Goal: Task Accomplishment & Management: Complete application form

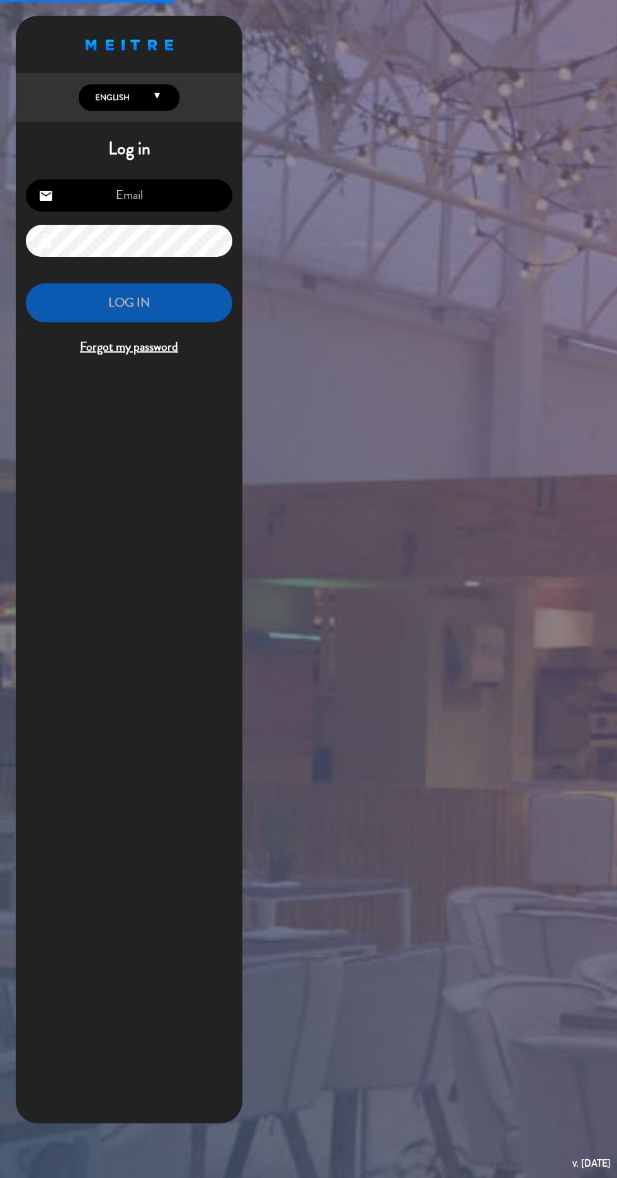
click at [181, 188] on input "email" at bounding box center [129, 195] width 207 height 32
type input "[EMAIL_ADDRESS][DOMAIN_NAME]"
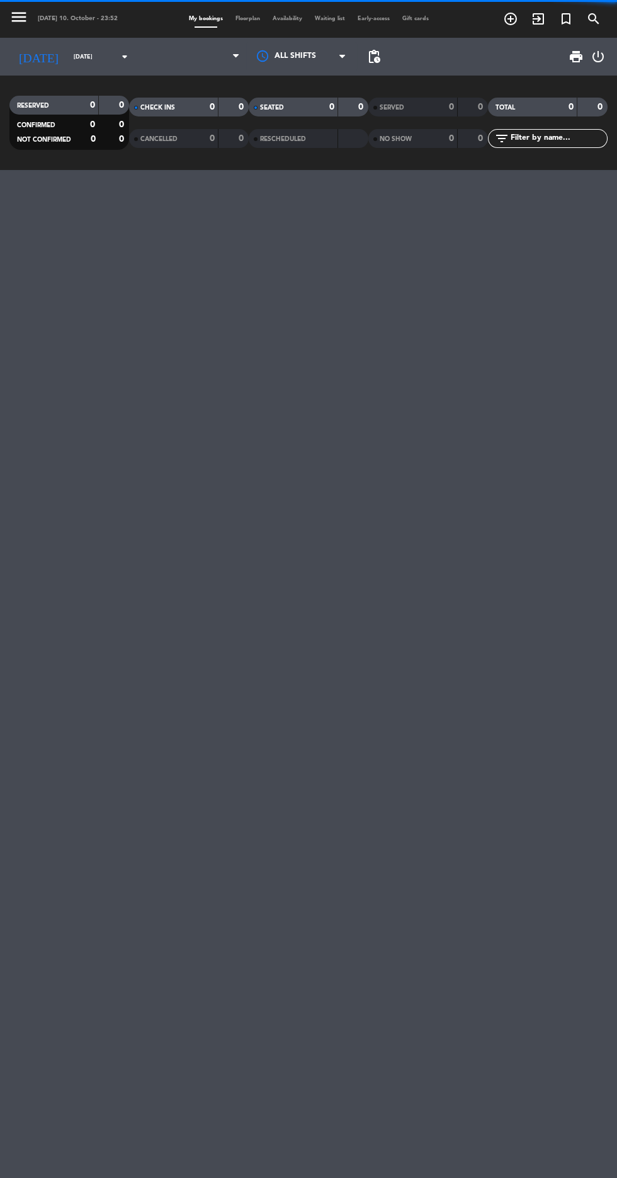
click at [211, 307] on div "menu [DATE] 10. October - 23:52 My bookings Floorplan Availability Waiting list…" at bounding box center [308, 589] width 617 height 1178
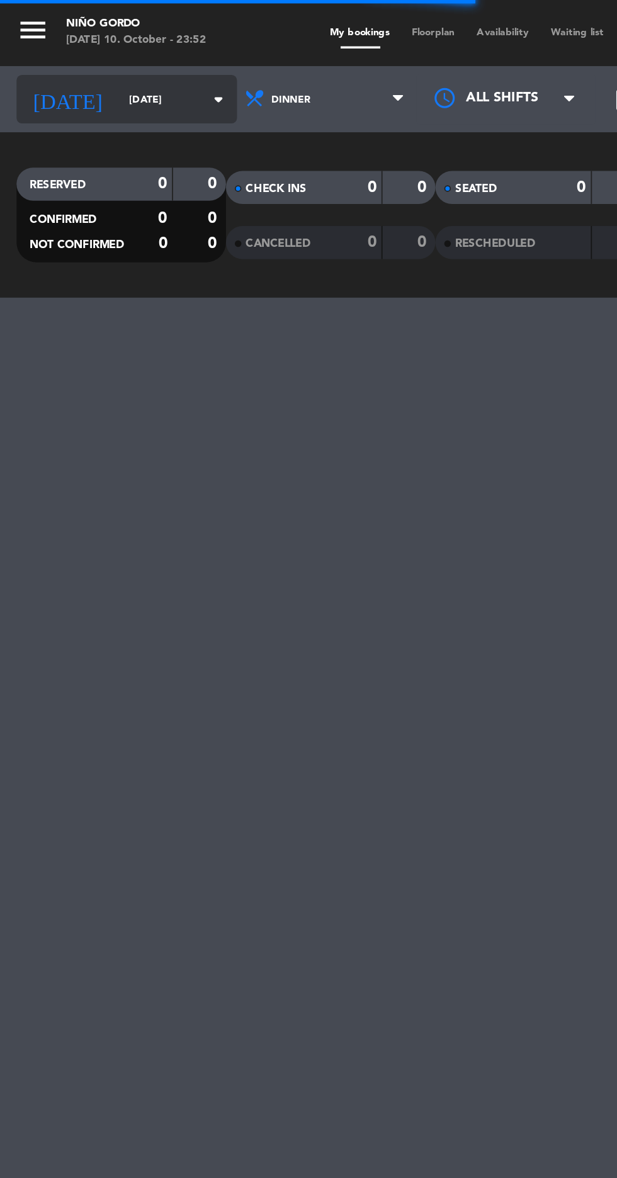
click at [67, 56] on input "[DATE]" at bounding box center [106, 57] width 79 height 20
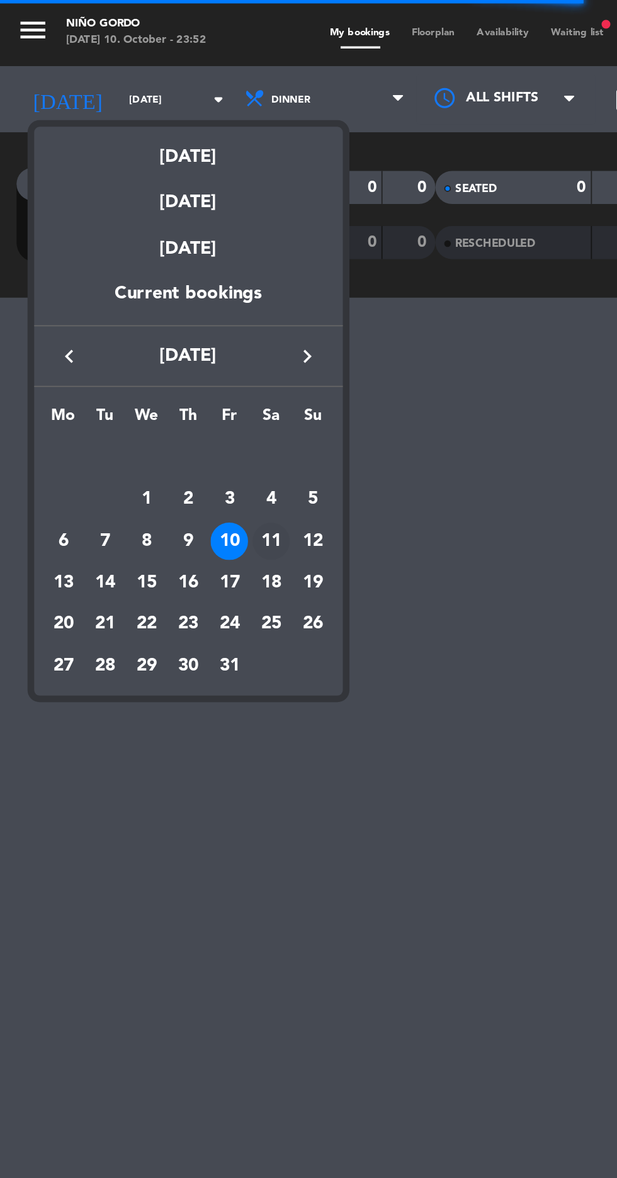
click at [159, 307] on div "11" at bounding box center [154, 308] width 21 height 21
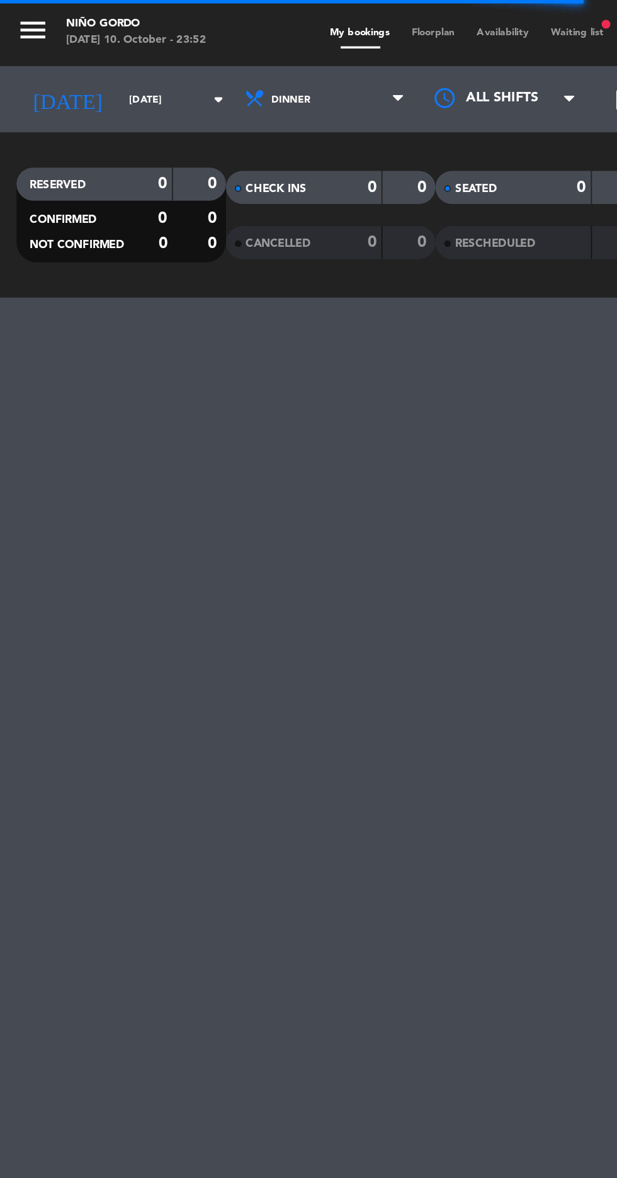
type input "[DATE]"
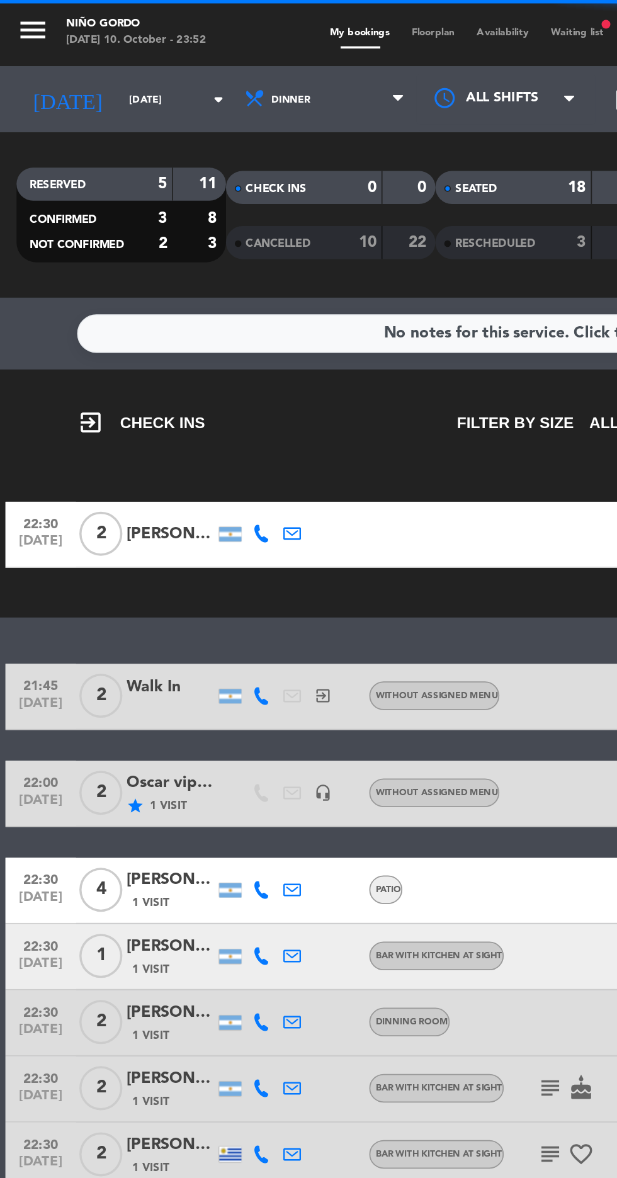
click at [253, 18] on span "Floorplan" at bounding box center [247, 19] width 37 height 6
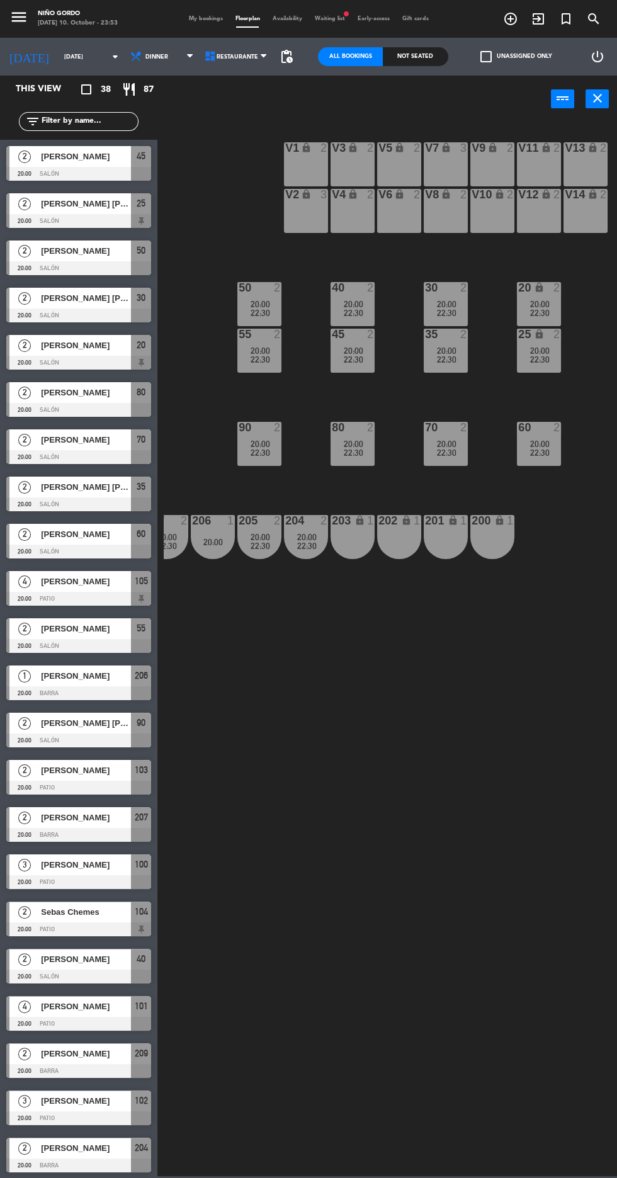
click at [351, 550] on div "203 lock 1" at bounding box center [353, 537] width 44 height 44
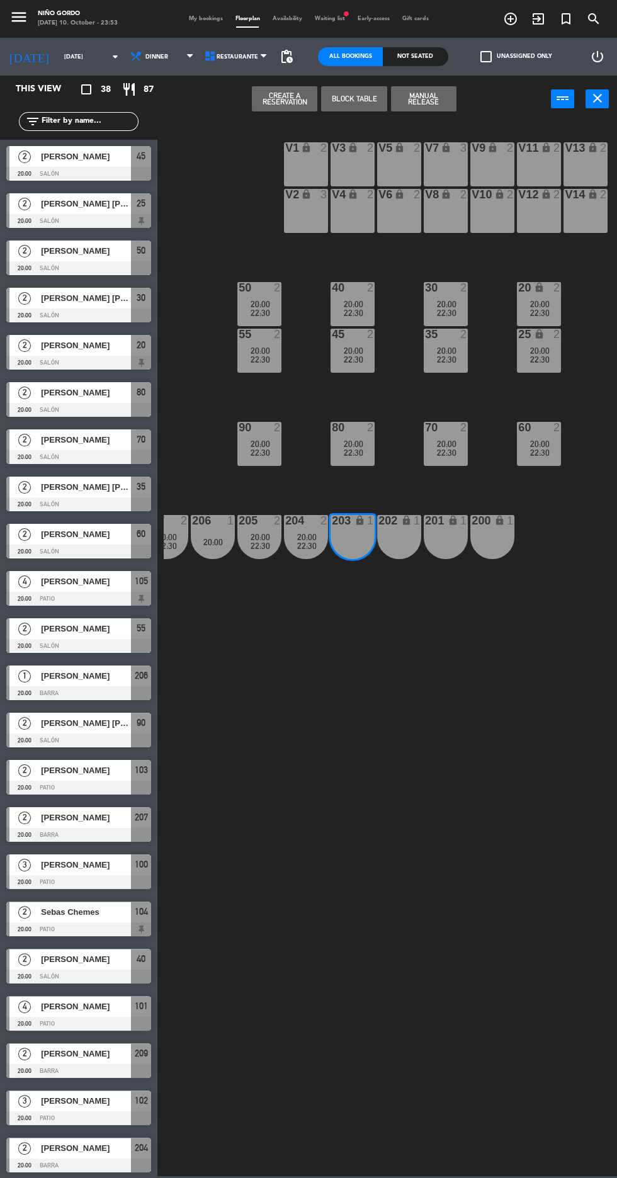
click at [399, 548] on div "202 lock 1" at bounding box center [399, 537] width 44 height 44
click at [293, 103] on button "Create a Reservation" at bounding box center [284, 98] width 65 height 25
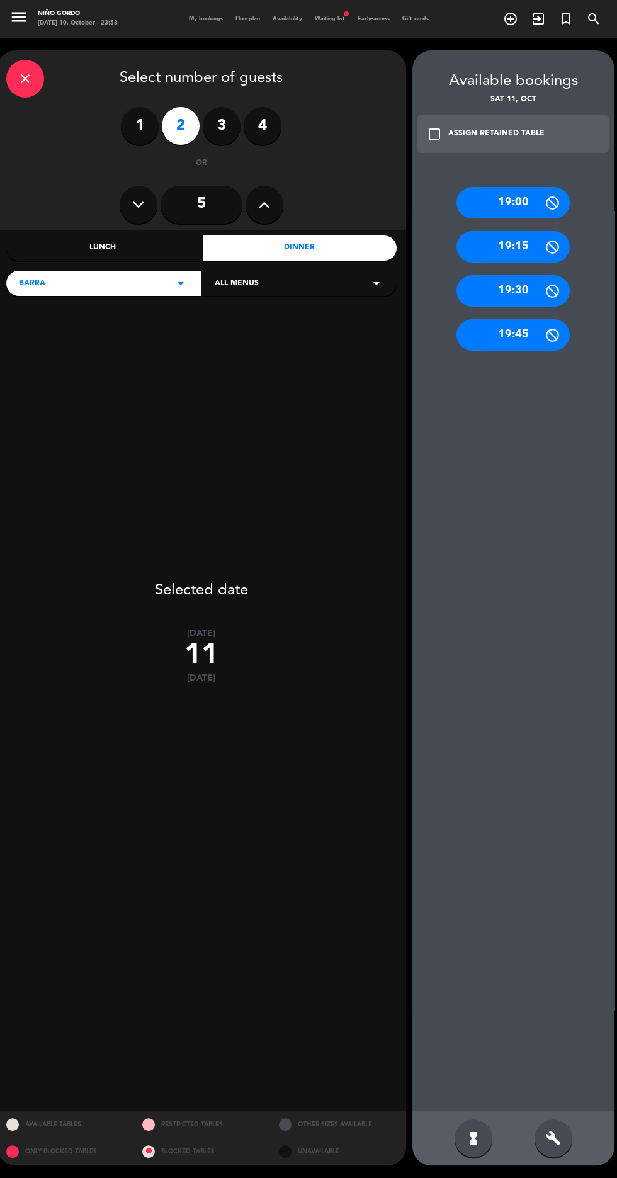
click at [542, 127] on div "check_box_outline_blank ASSIGN RETAINED TABLE" at bounding box center [514, 134] width 192 height 38
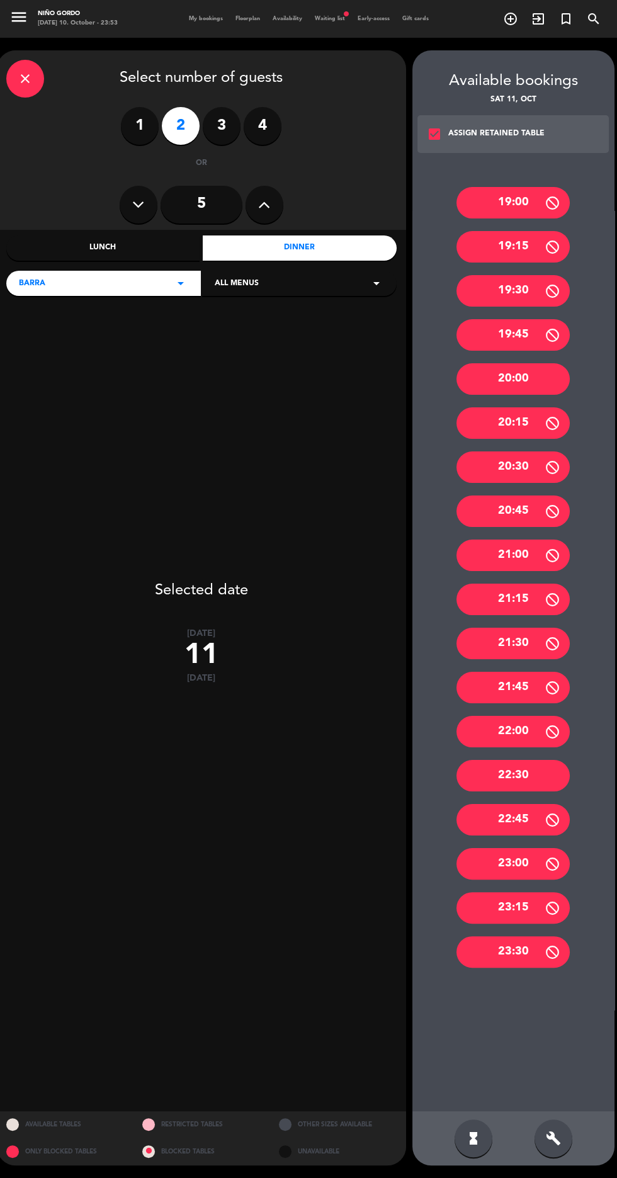
click at [539, 762] on div "22:30" at bounding box center [513, 775] width 113 height 31
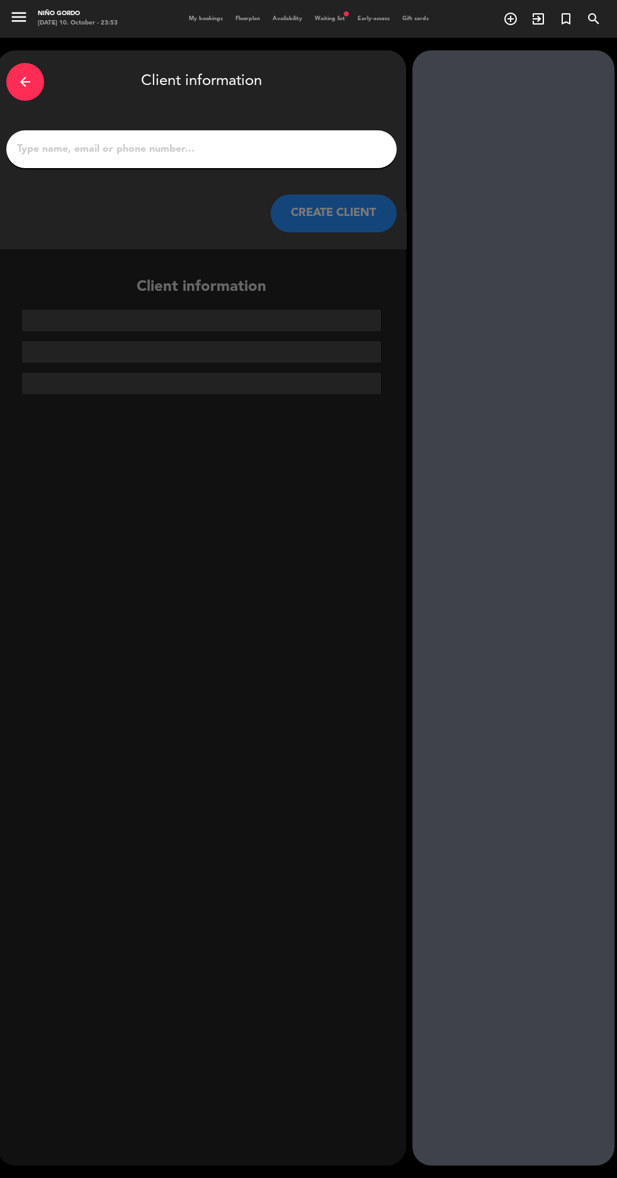
click at [292, 144] on input "1" at bounding box center [202, 149] width 372 height 18
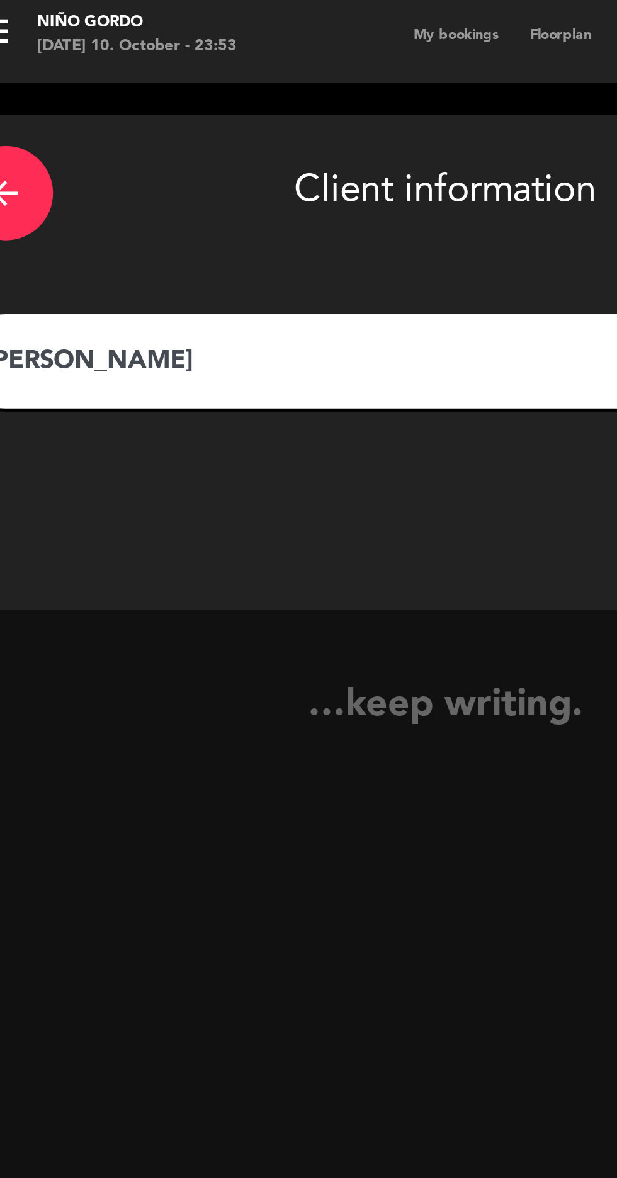
type input "[PERSON_NAME]"
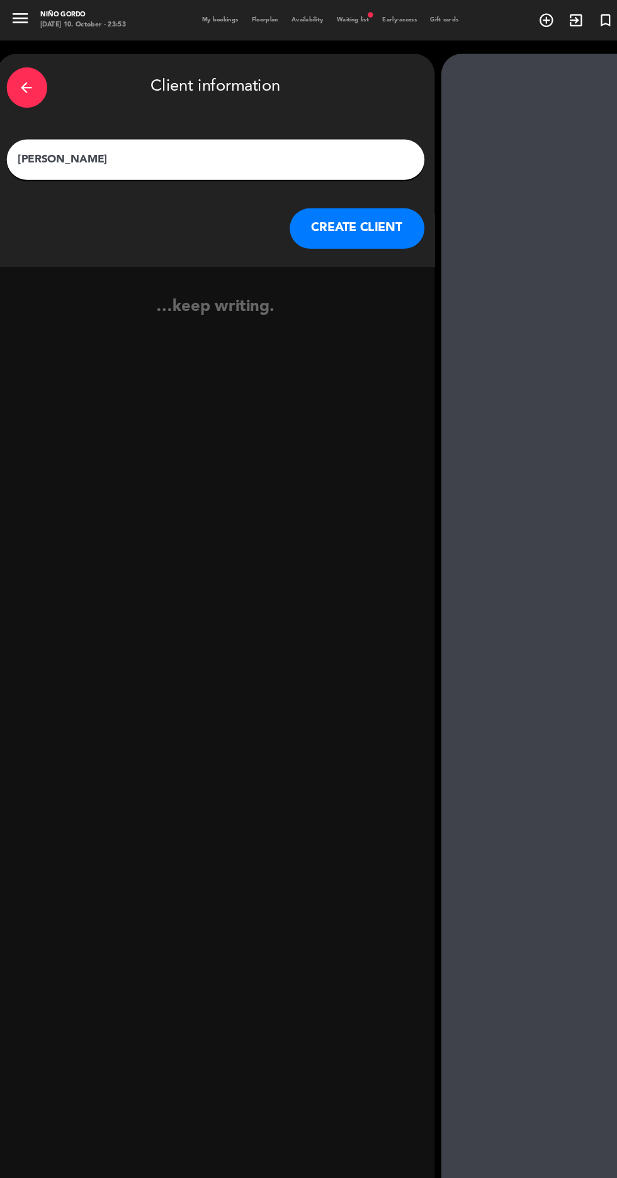
click at [372, 206] on button "CREATE CLIENT" at bounding box center [334, 214] width 126 height 38
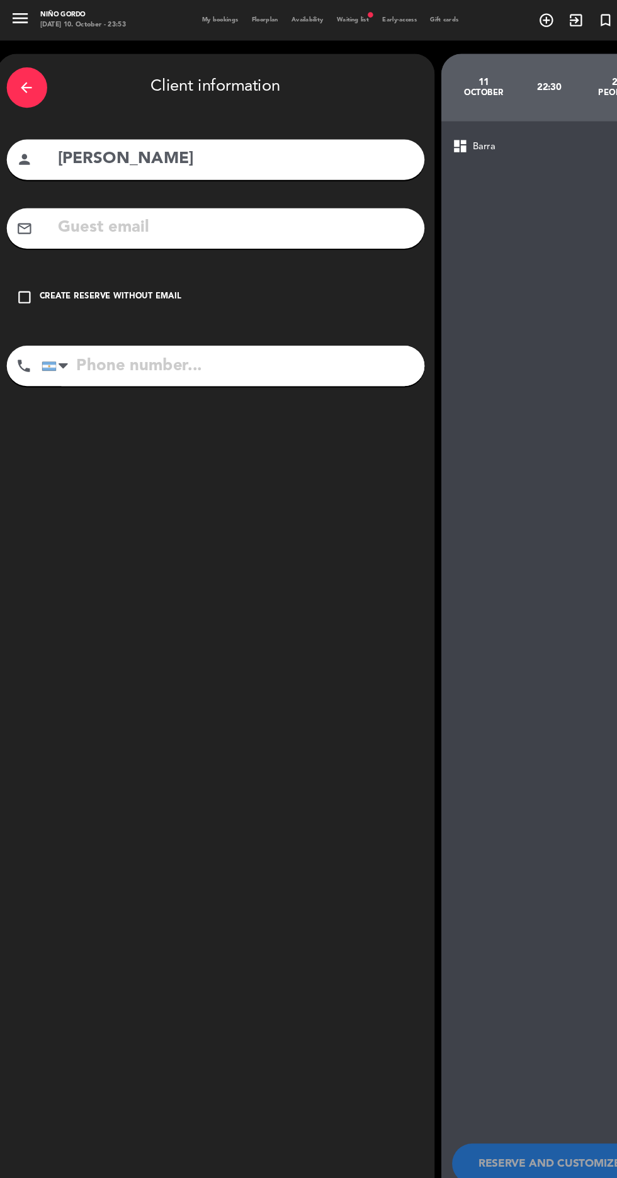
click at [127, 274] on div "Create reserve without email" at bounding box center [103, 277] width 132 height 13
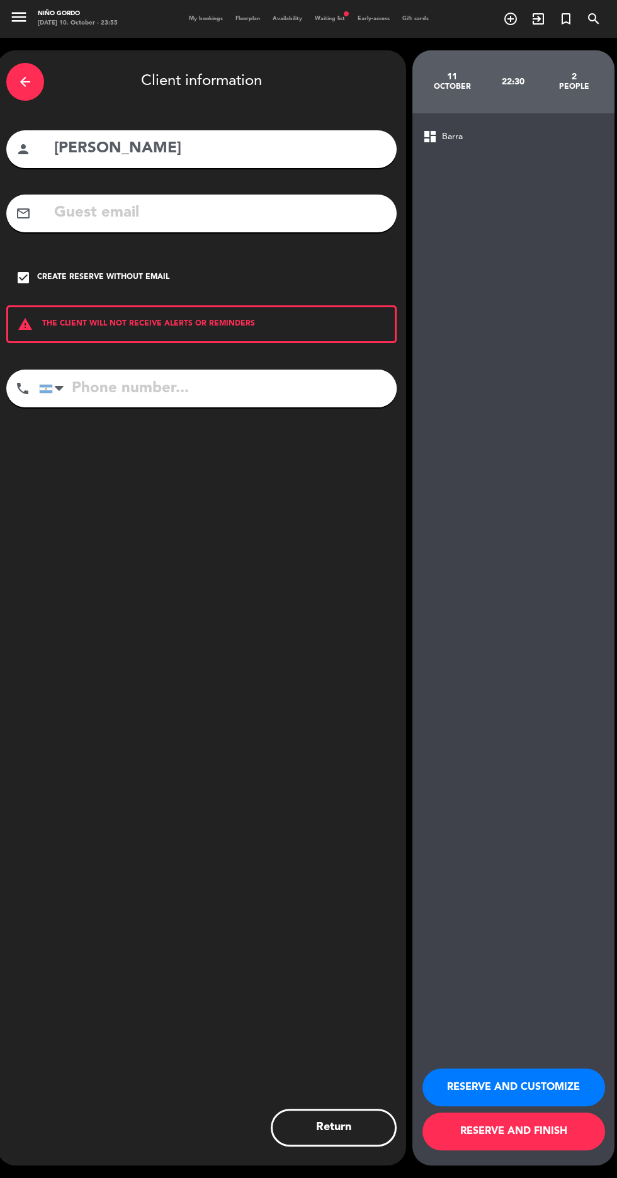
click at [213, 137] on input "[PERSON_NAME]" at bounding box center [220, 149] width 334 height 26
